Goal: Information Seeking & Learning: Learn about a topic

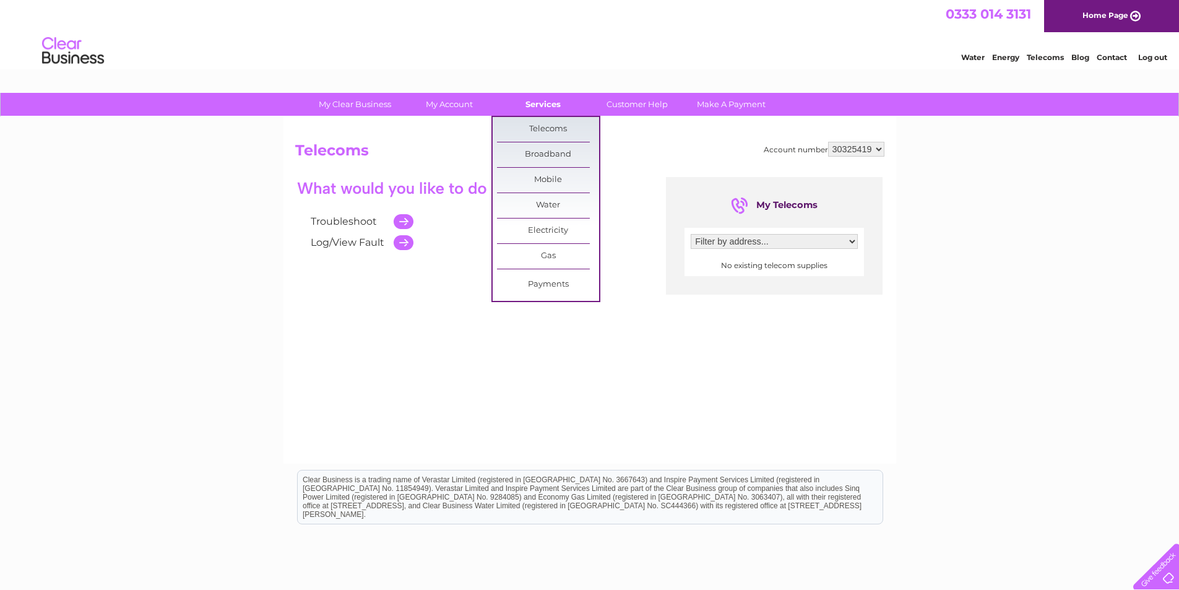
click at [543, 108] on link "Services" at bounding box center [543, 104] width 102 height 23
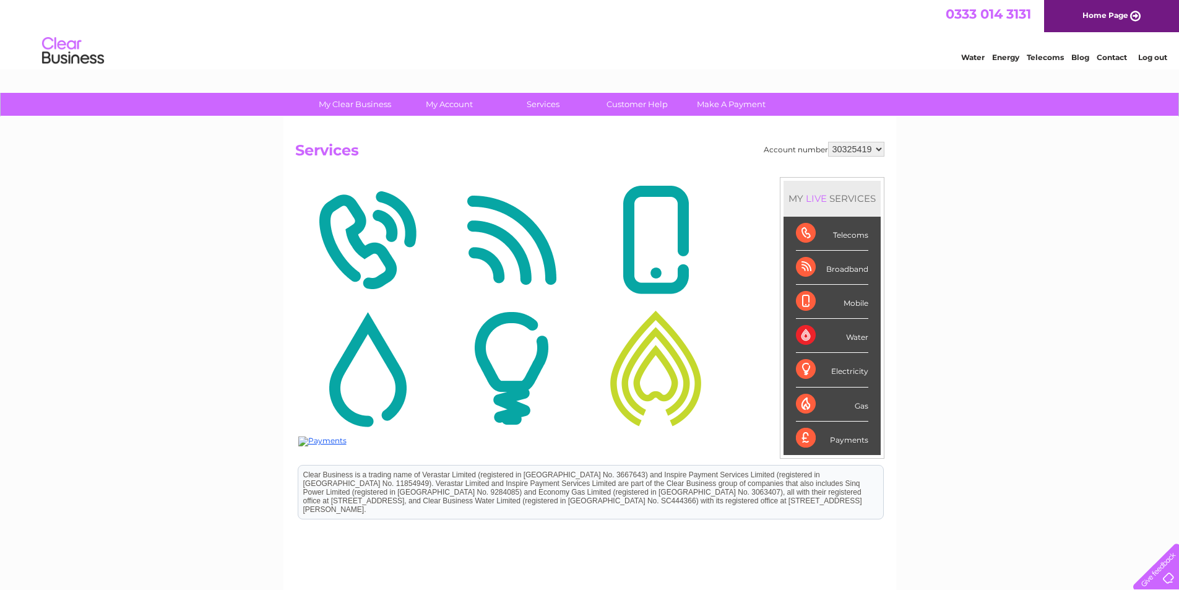
click at [505, 236] on img at bounding box center [511, 240] width 138 height 120
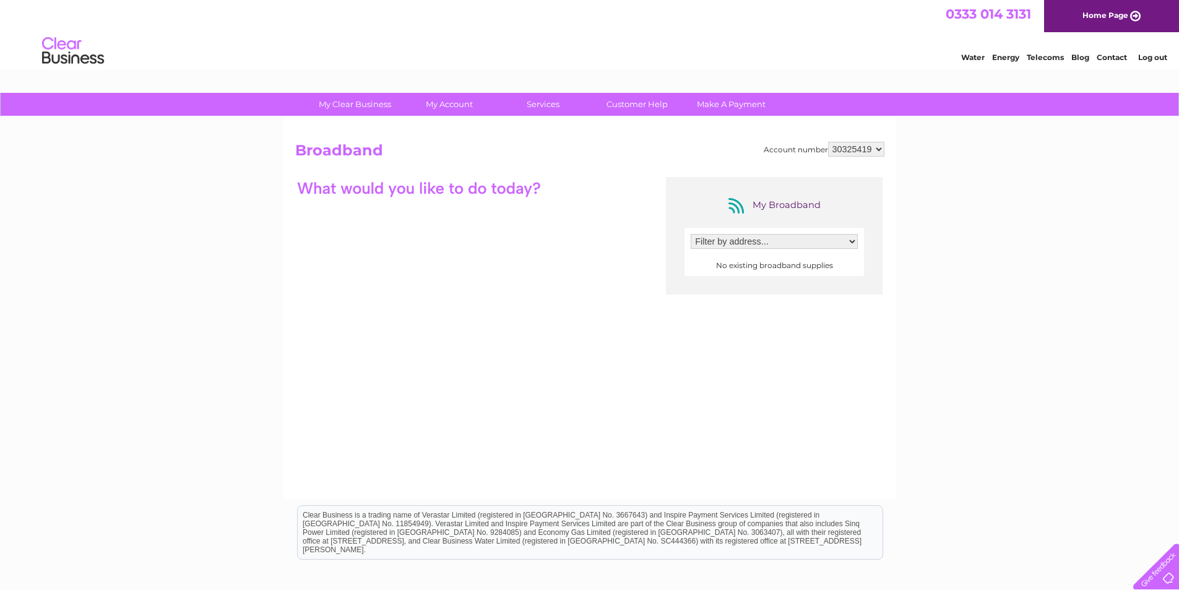
drag, startPoint x: 841, startPoint y: 265, endPoint x: 712, endPoint y: 266, distance: 129.3
click at [712, 266] on center "No existing broadband supplies" at bounding box center [774, 265] width 167 height 9
